Goal: Information Seeking & Learning: Understand process/instructions

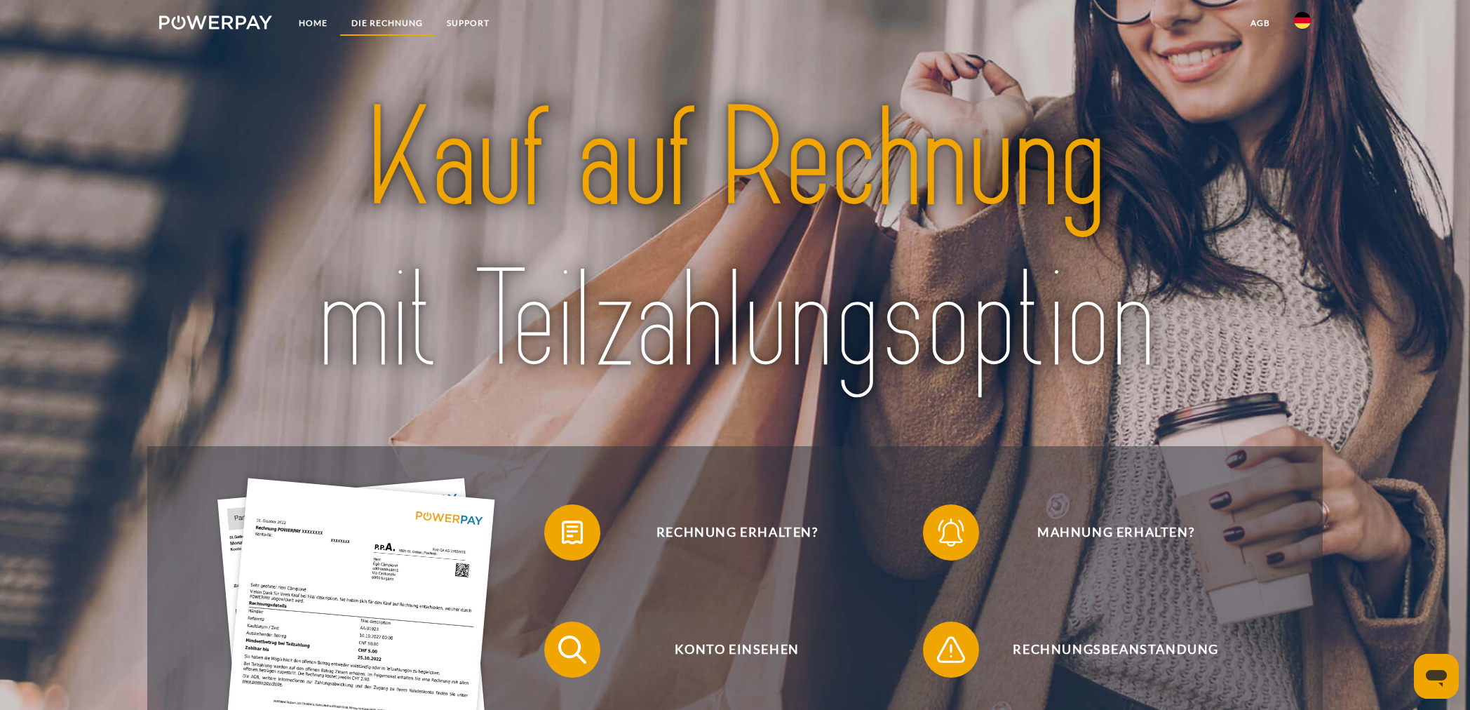
click at [356, 22] on link "DIE RECHNUNG" at bounding box center [387, 23] width 95 height 25
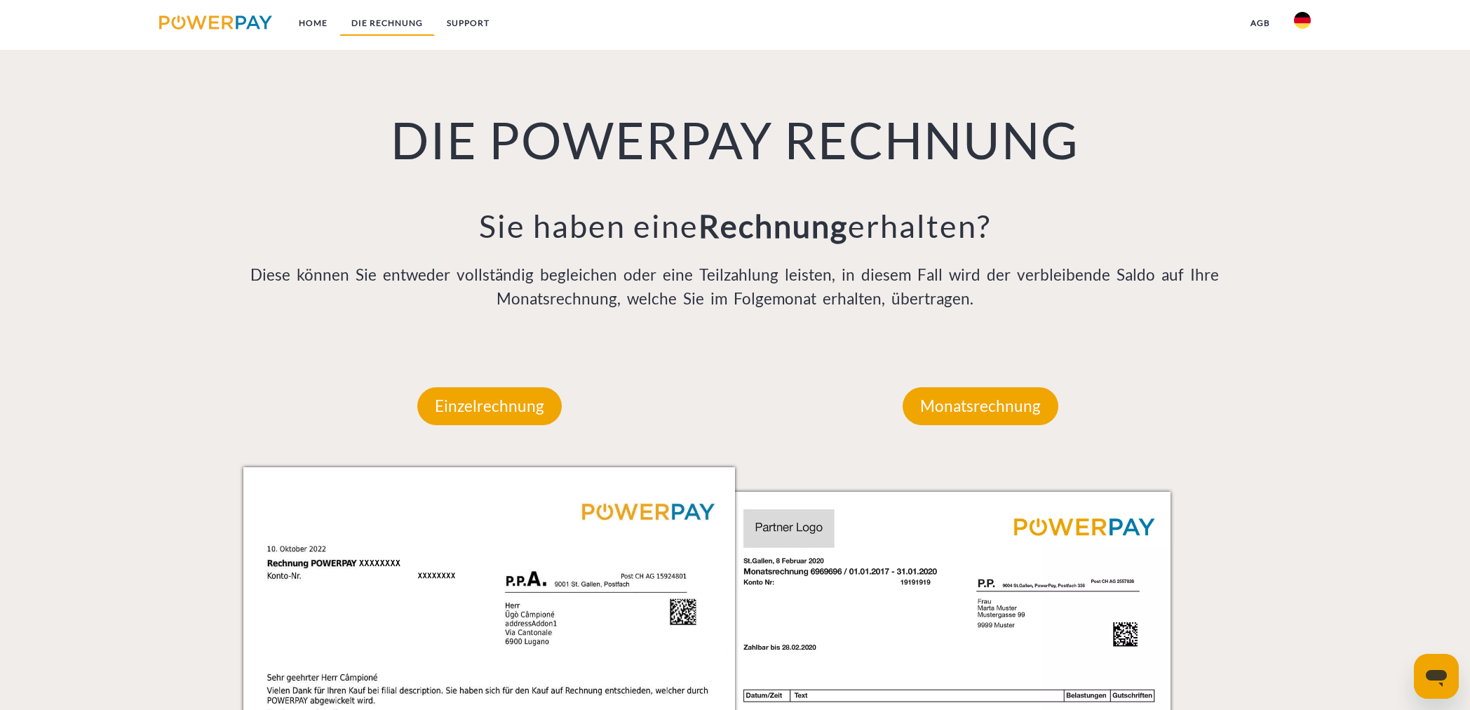
scroll to position [958, 0]
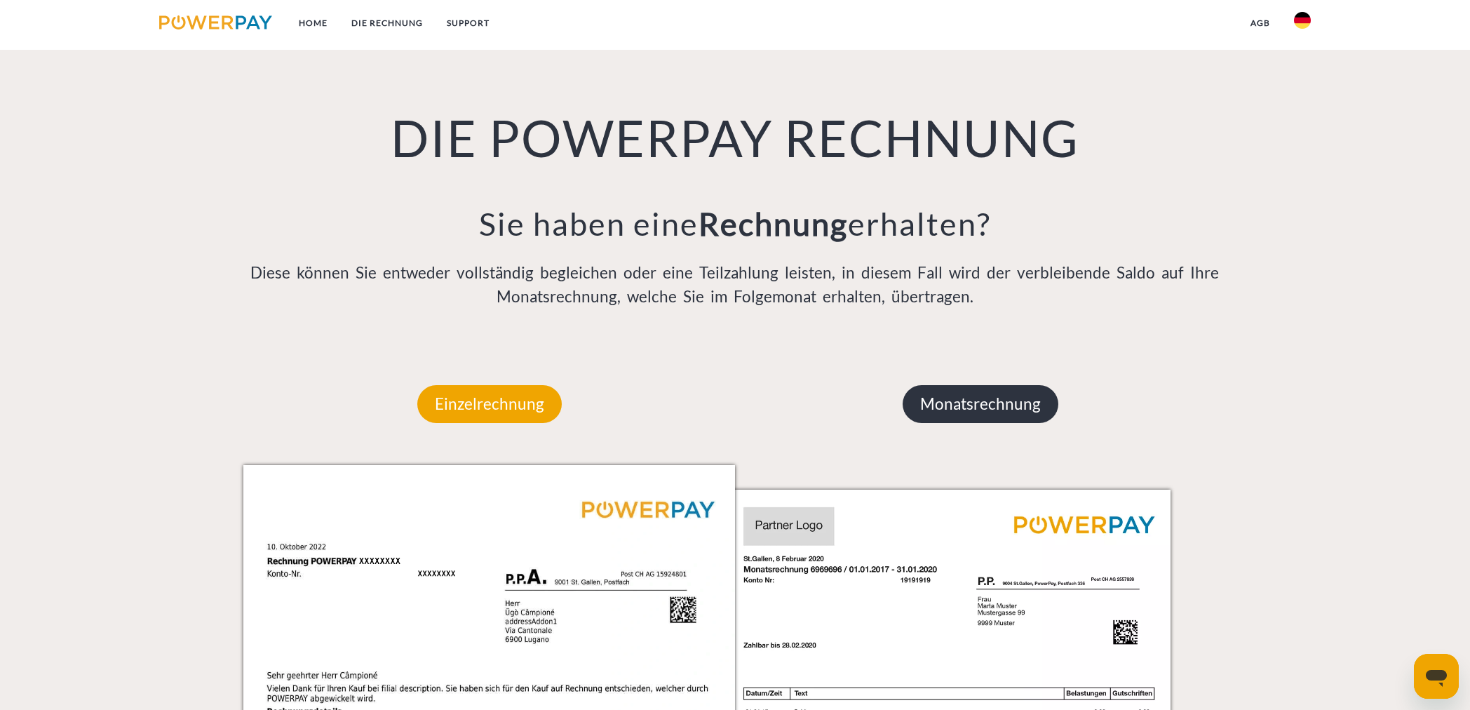
click at [948, 397] on p "Monatsrechnung" at bounding box center [981, 404] width 156 height 38
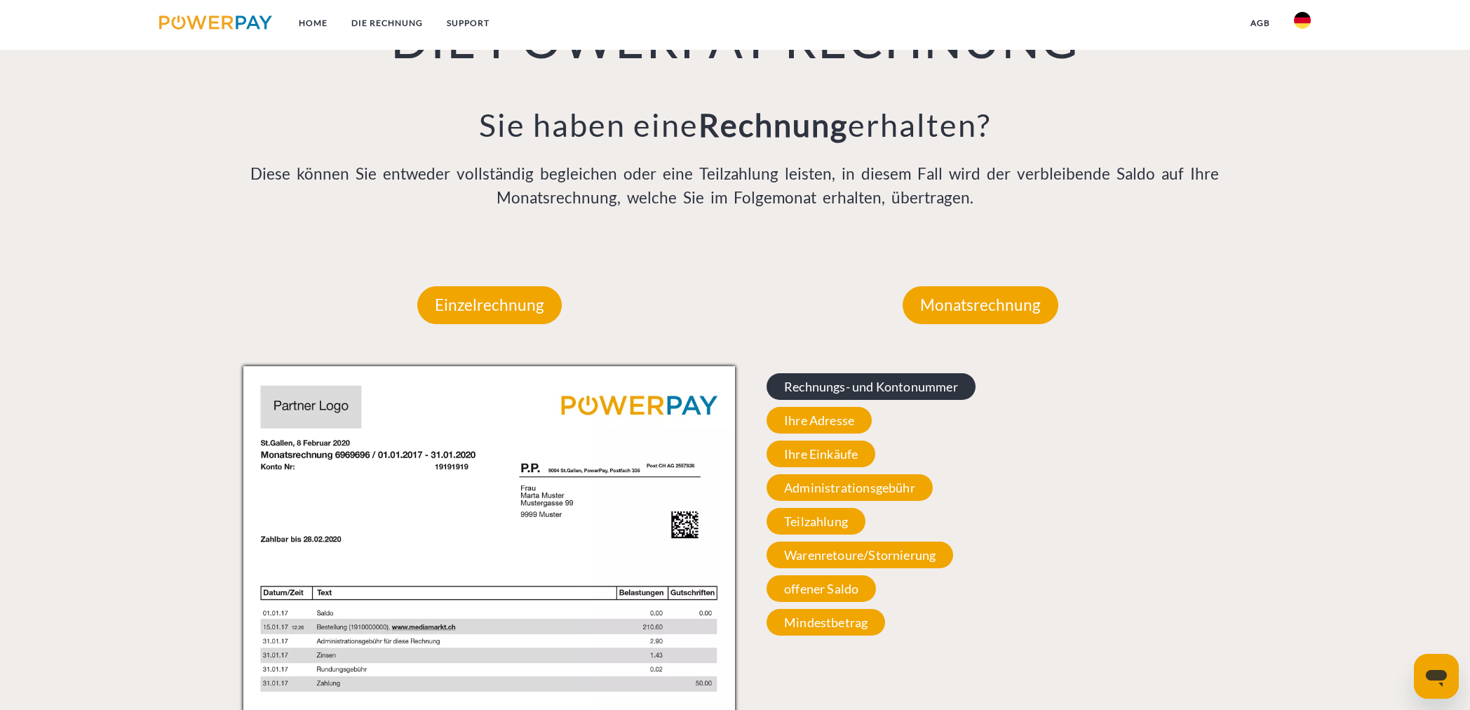
scroll to position [1065, 0]
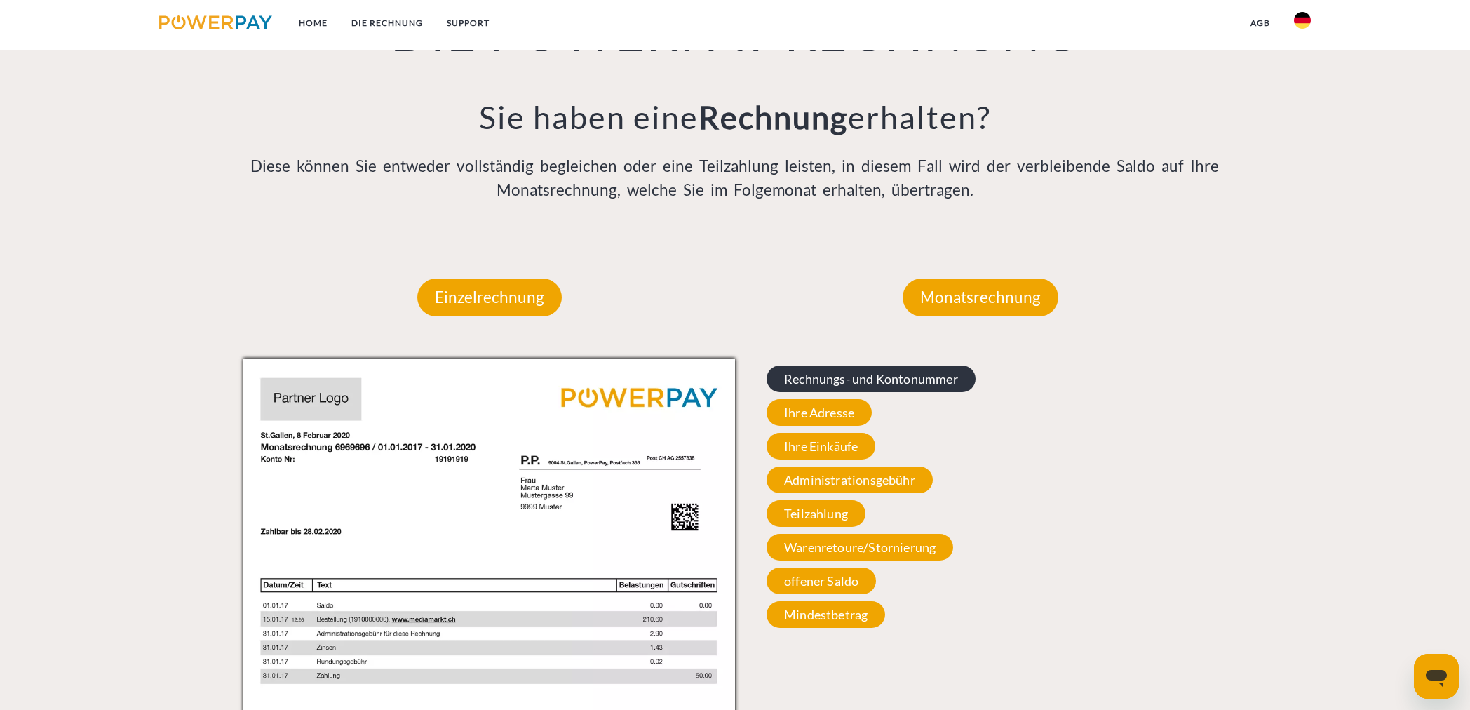
click at [868, 377] on span "Rechnungs- und Kontonummer" at bounding box center [871, 378] width 209 height 27
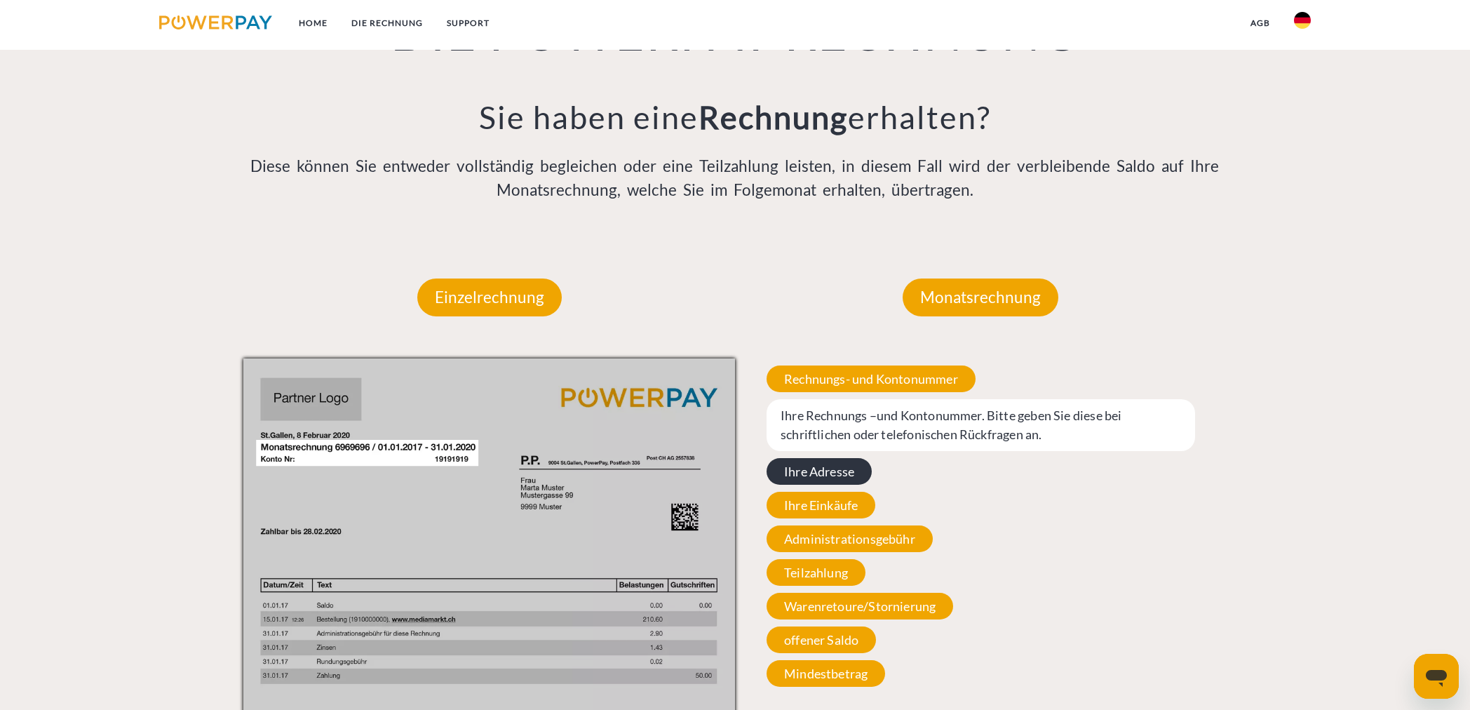
click at [826, 469] on span "Ihre Adresse" at bounding box center [819, 471] width 105 height 27
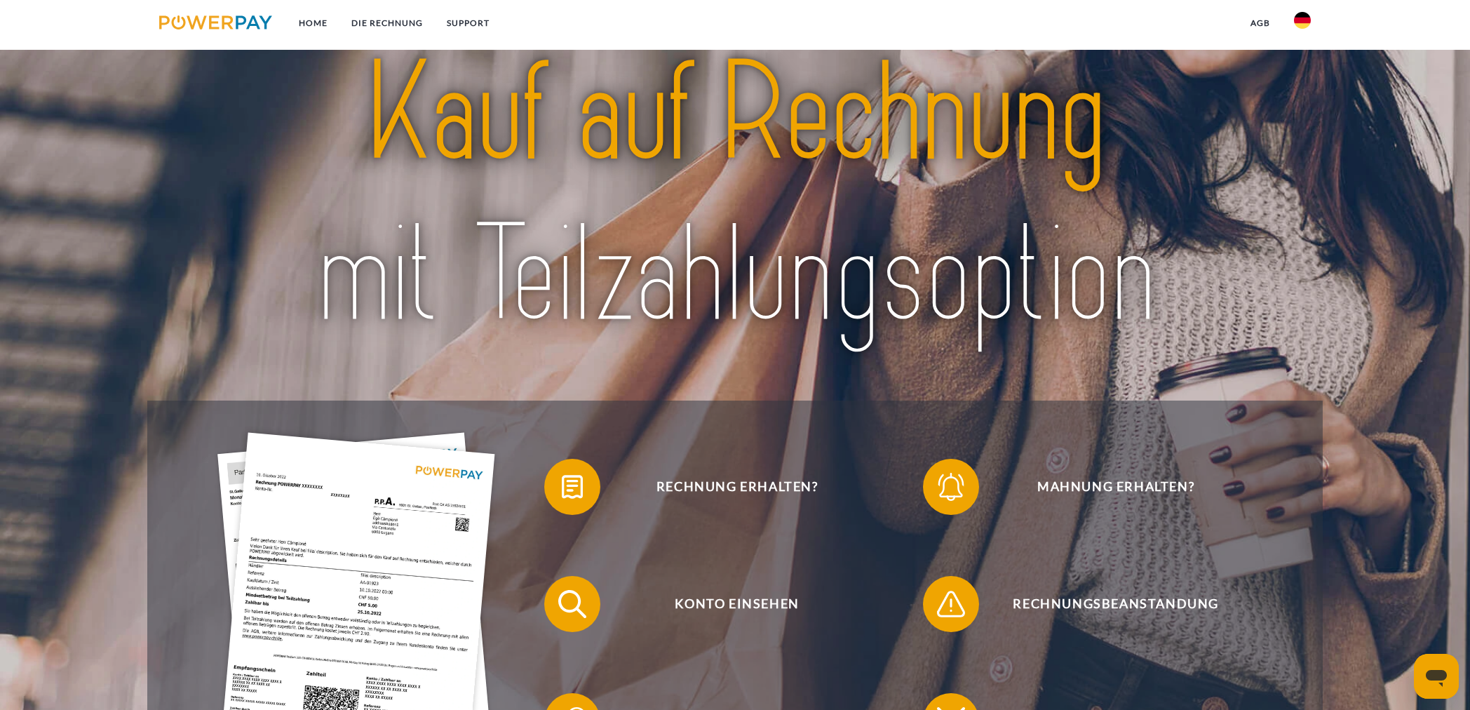
scroll to position [0, 0]
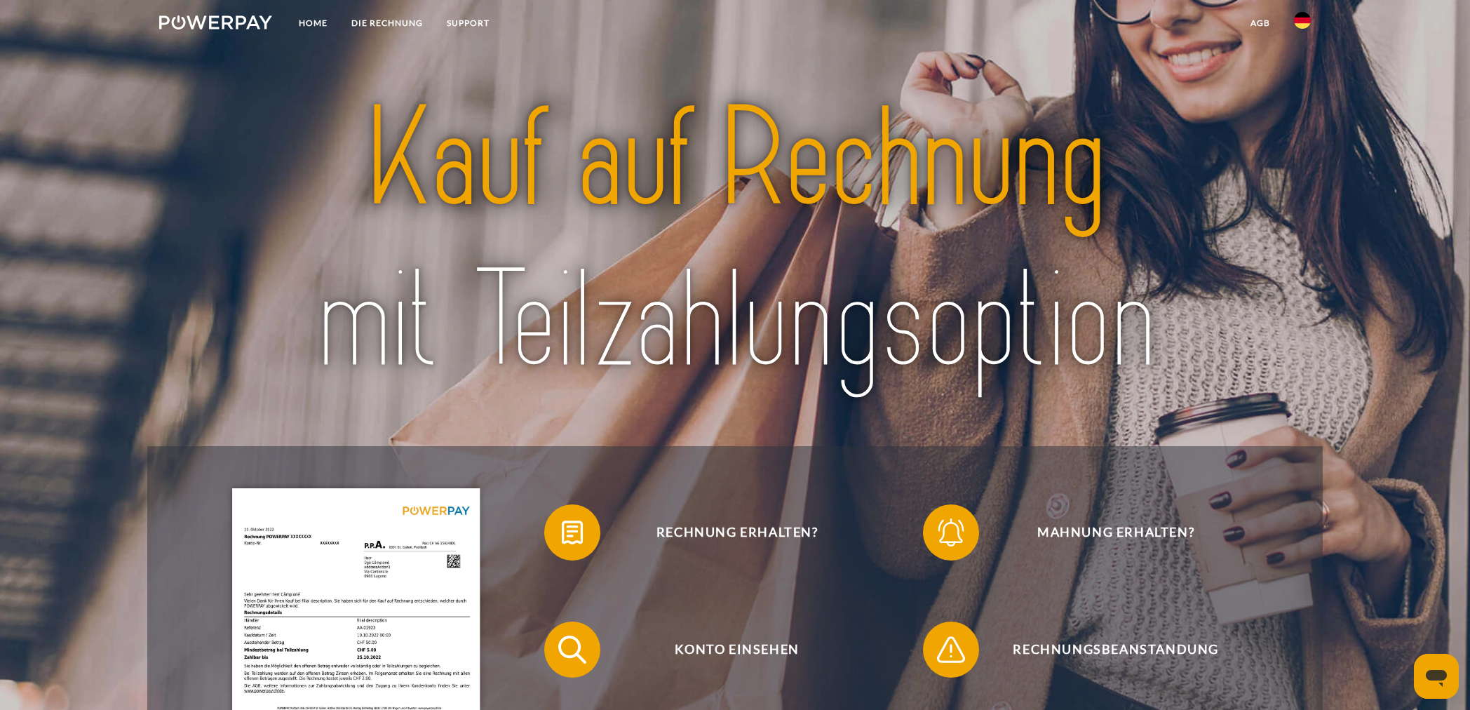
click at [200, 24] on img at bounding box center [215, 22] width 113 height 14
click at [474, 22] on link "SUPPORT" at bounding box center [468, 23] width 67 height 25
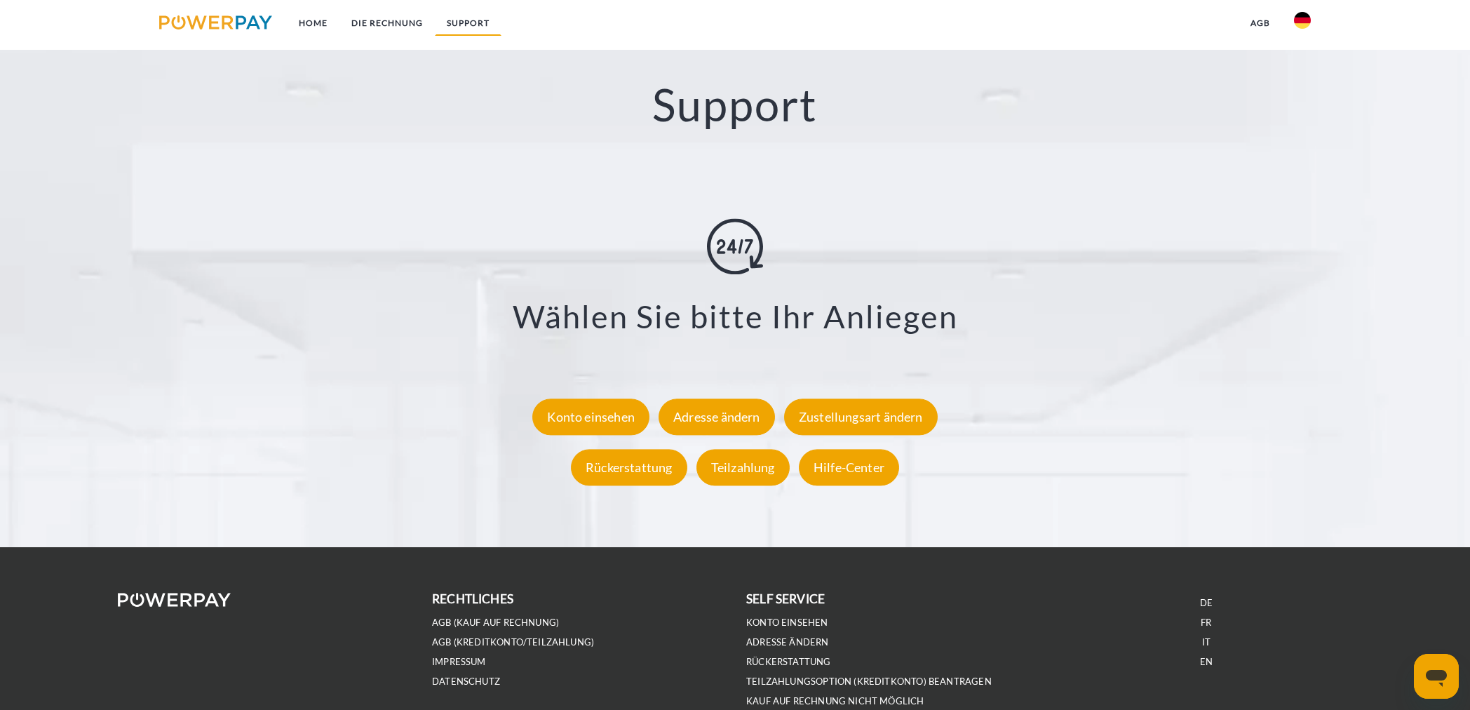
scroll to position [2504, 0]
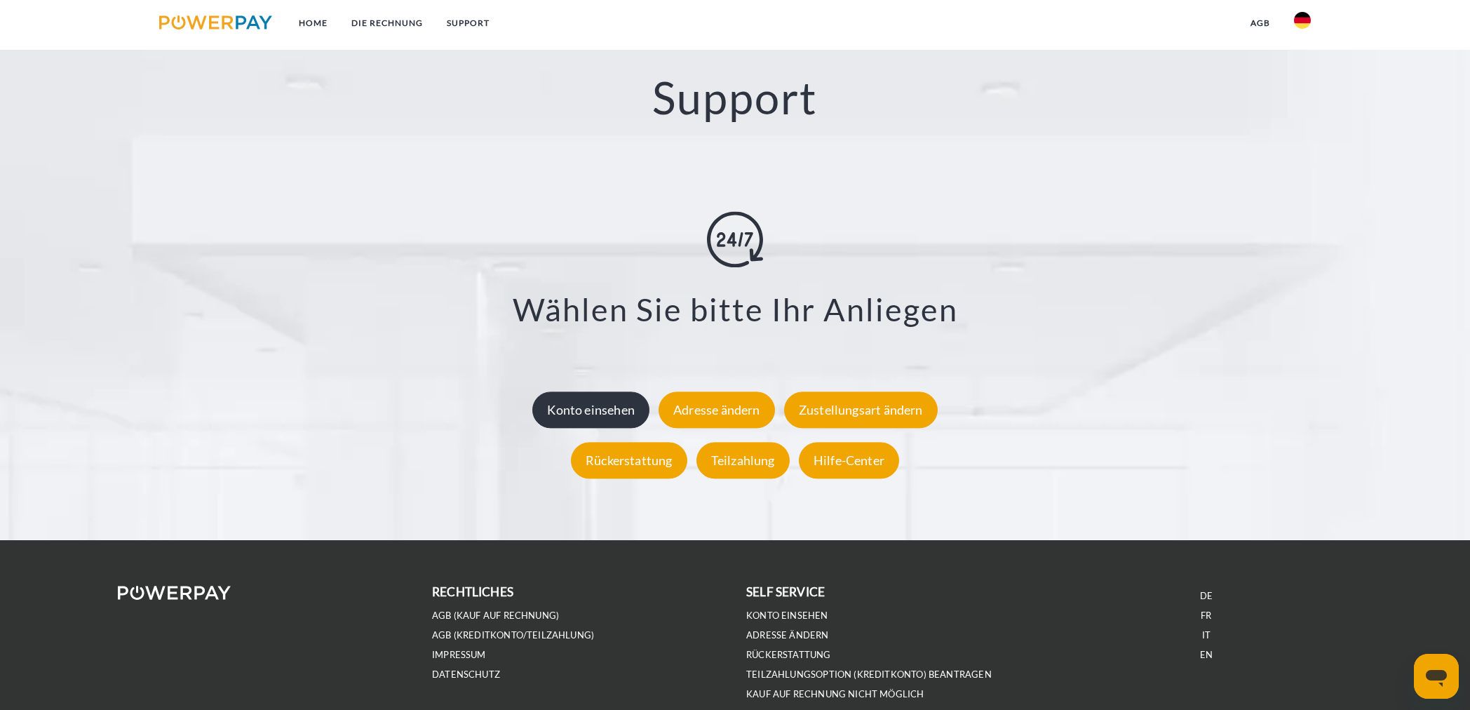
click at [600, 409] on div "Konto einsehen" at bounding box center [590, 409] width 117 height 36
